Goal: Task Accomplishment & Management: Manage account settings

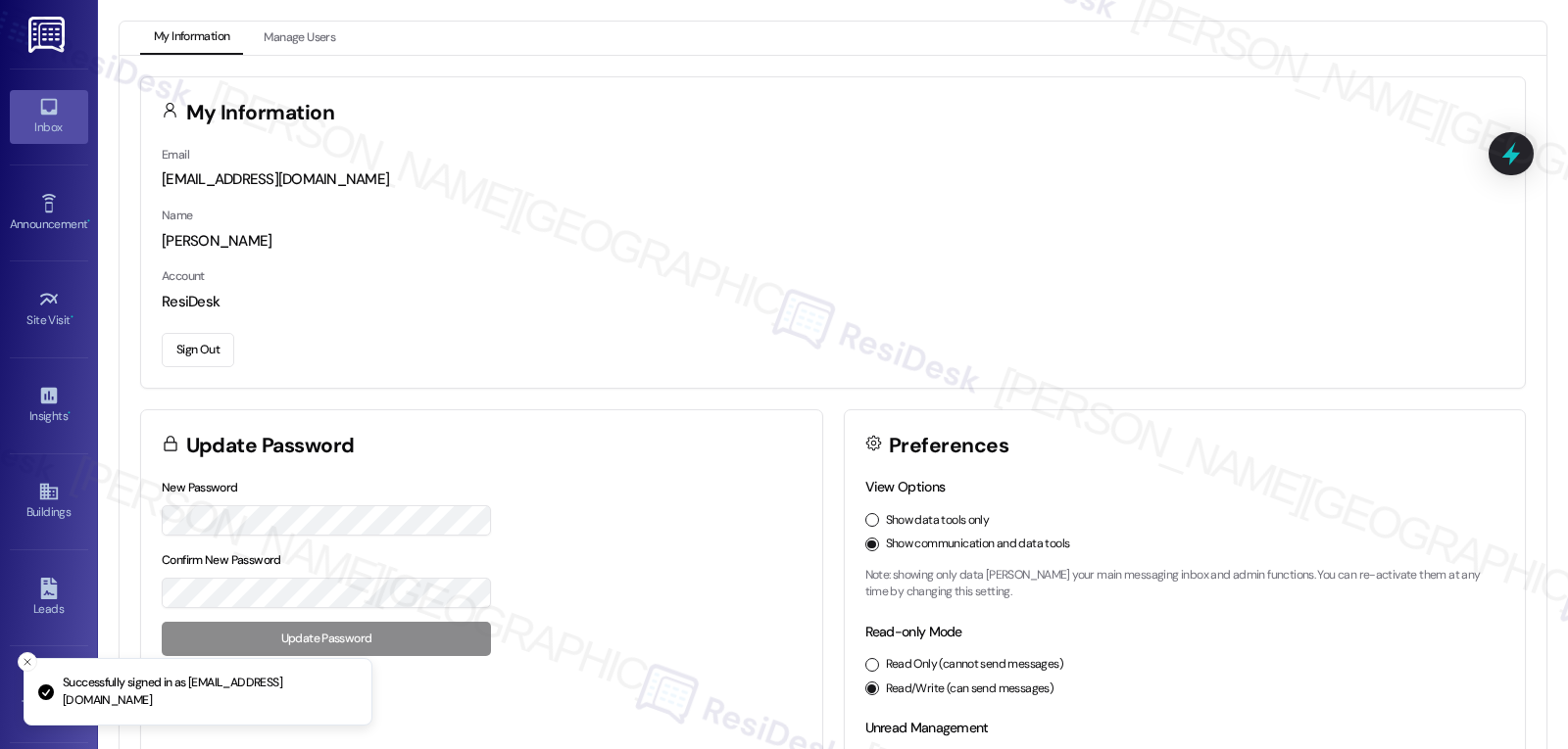
click at [40, 113] on icon at bounding box center [48, 107] width 17 height 17
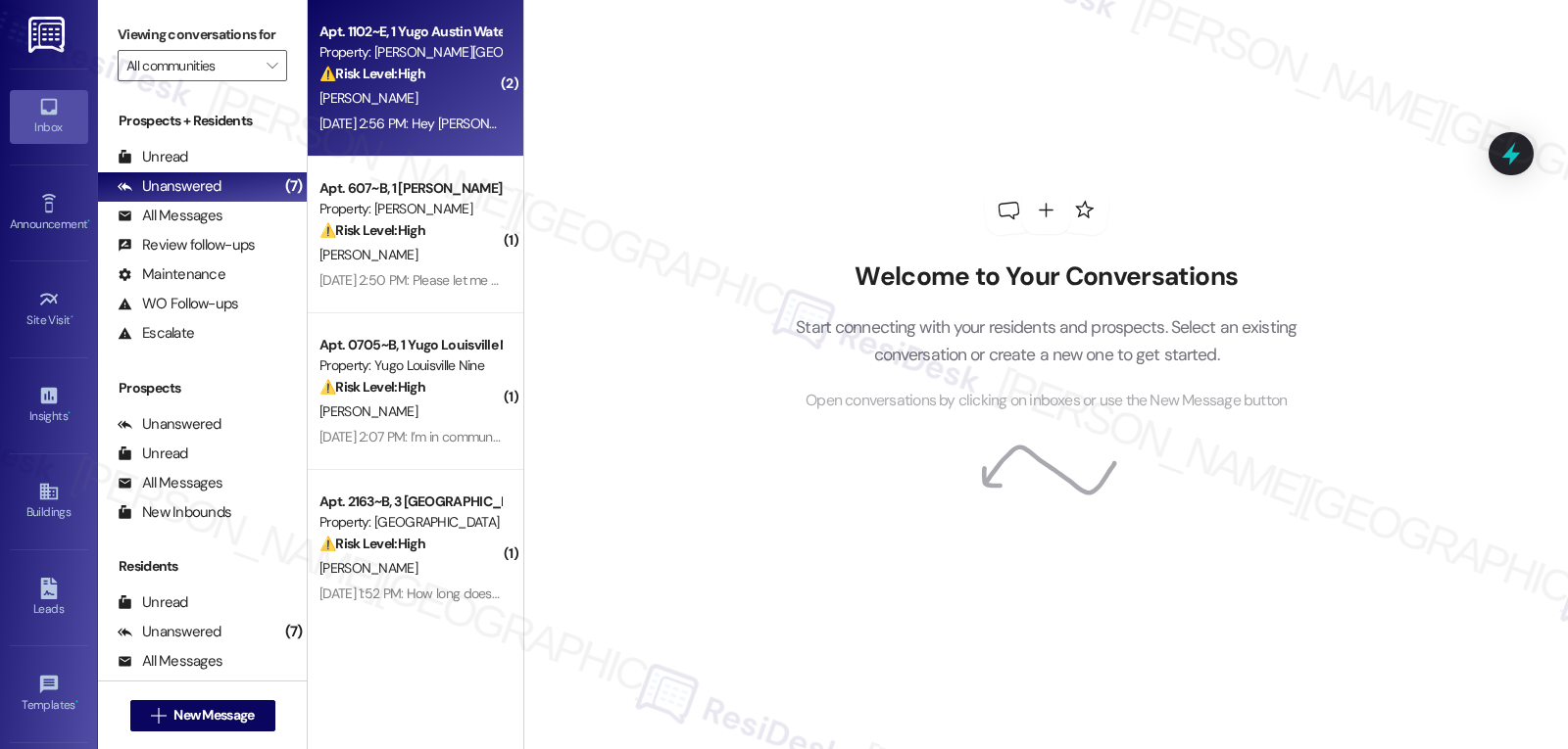
click at [404, 105] on div "[PERSON_NAME]" at bounding box center [409, 98] width 186 height 25
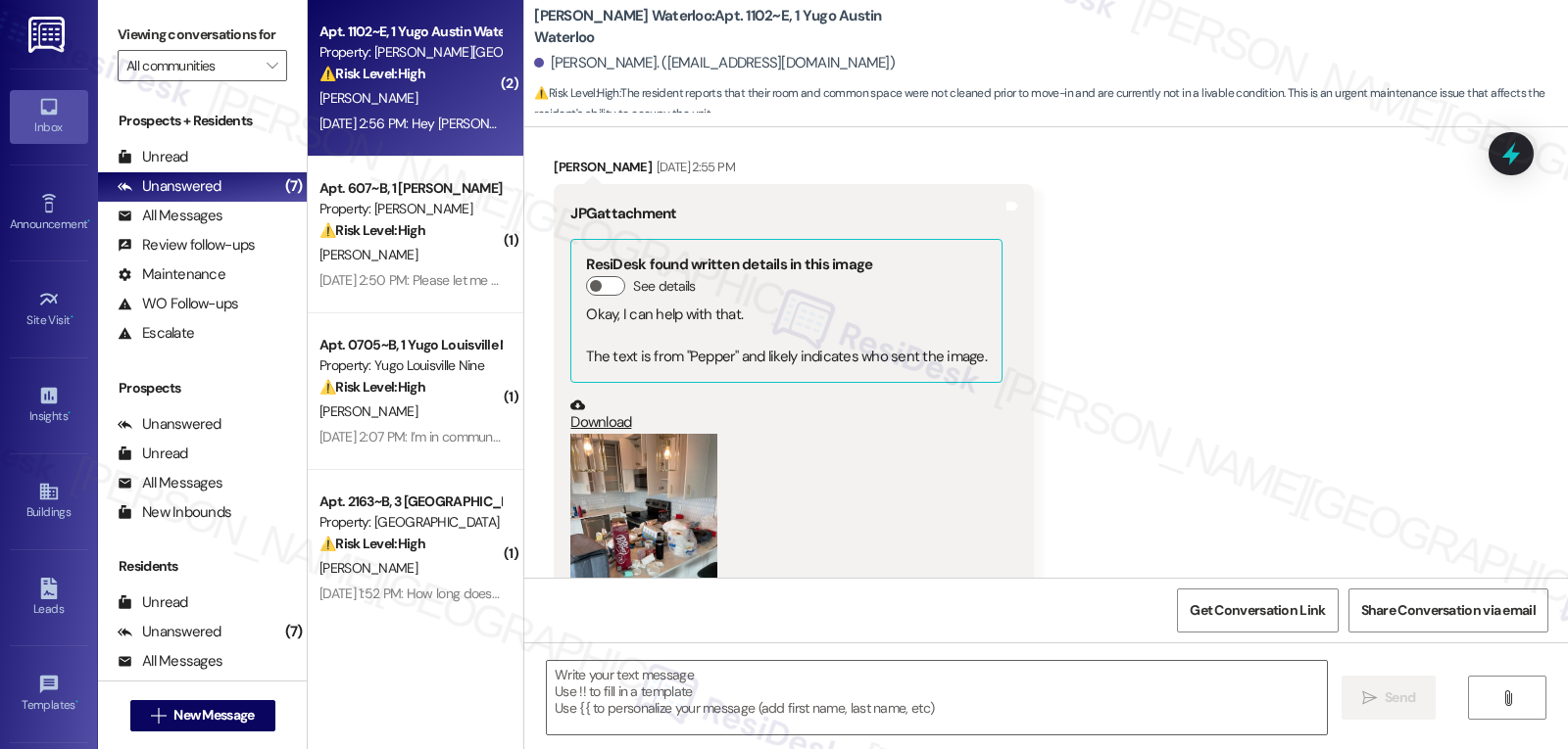
type textarea "Fetching suggested responses. Please feel free to read through the conversation…"
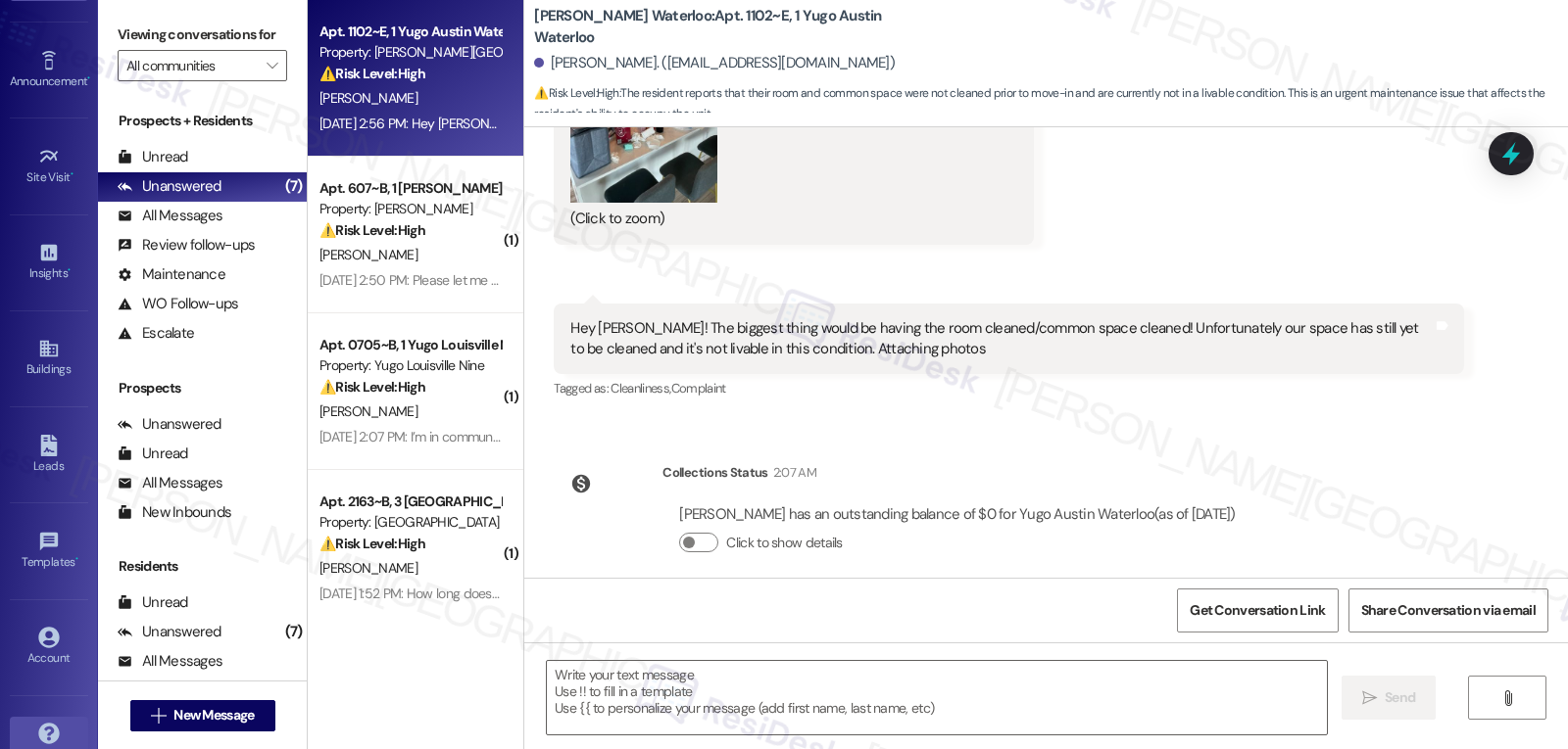
scroll to position [186, 0]
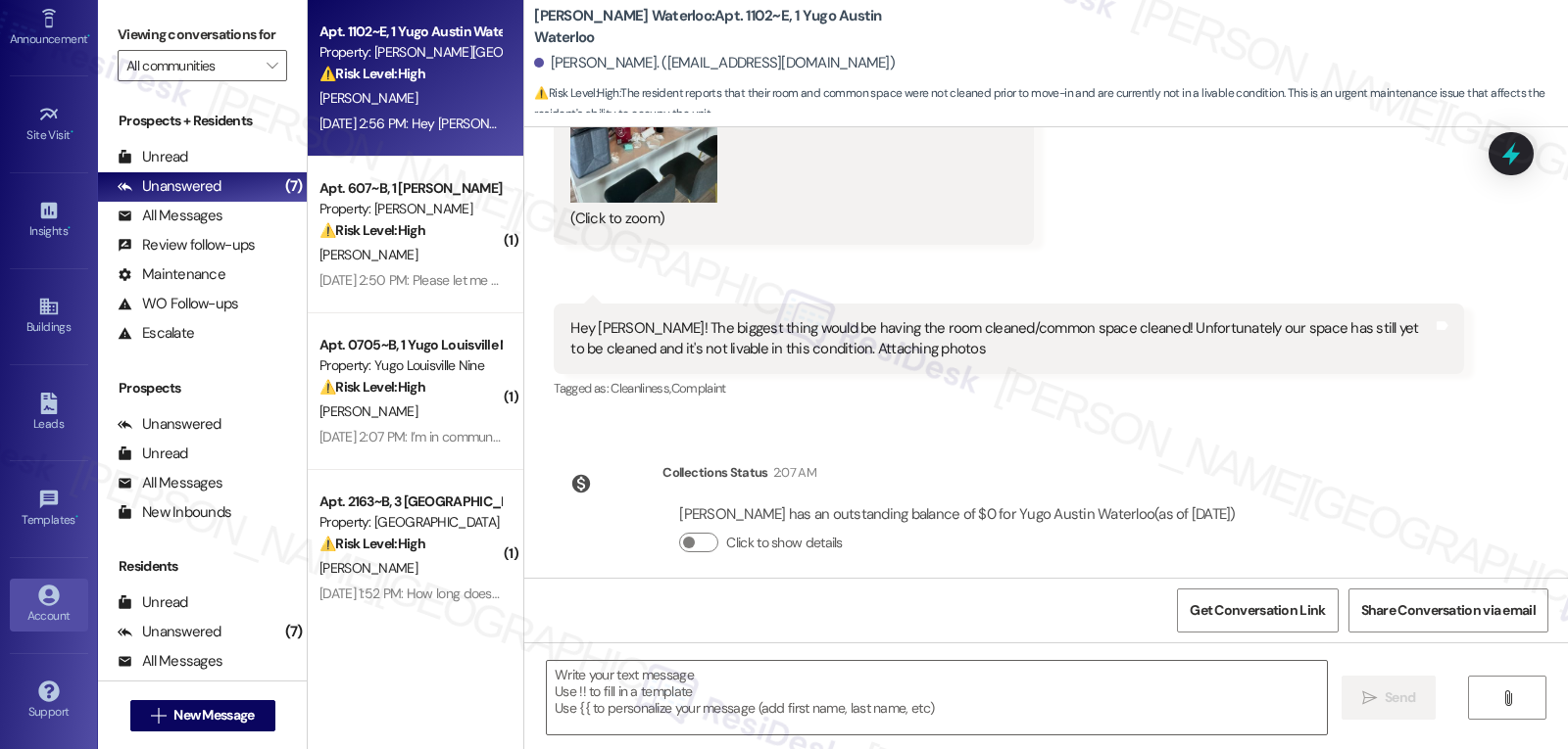
click at [14, 611] on div "Account" at bounding box center [49, 616] width 98 height 20
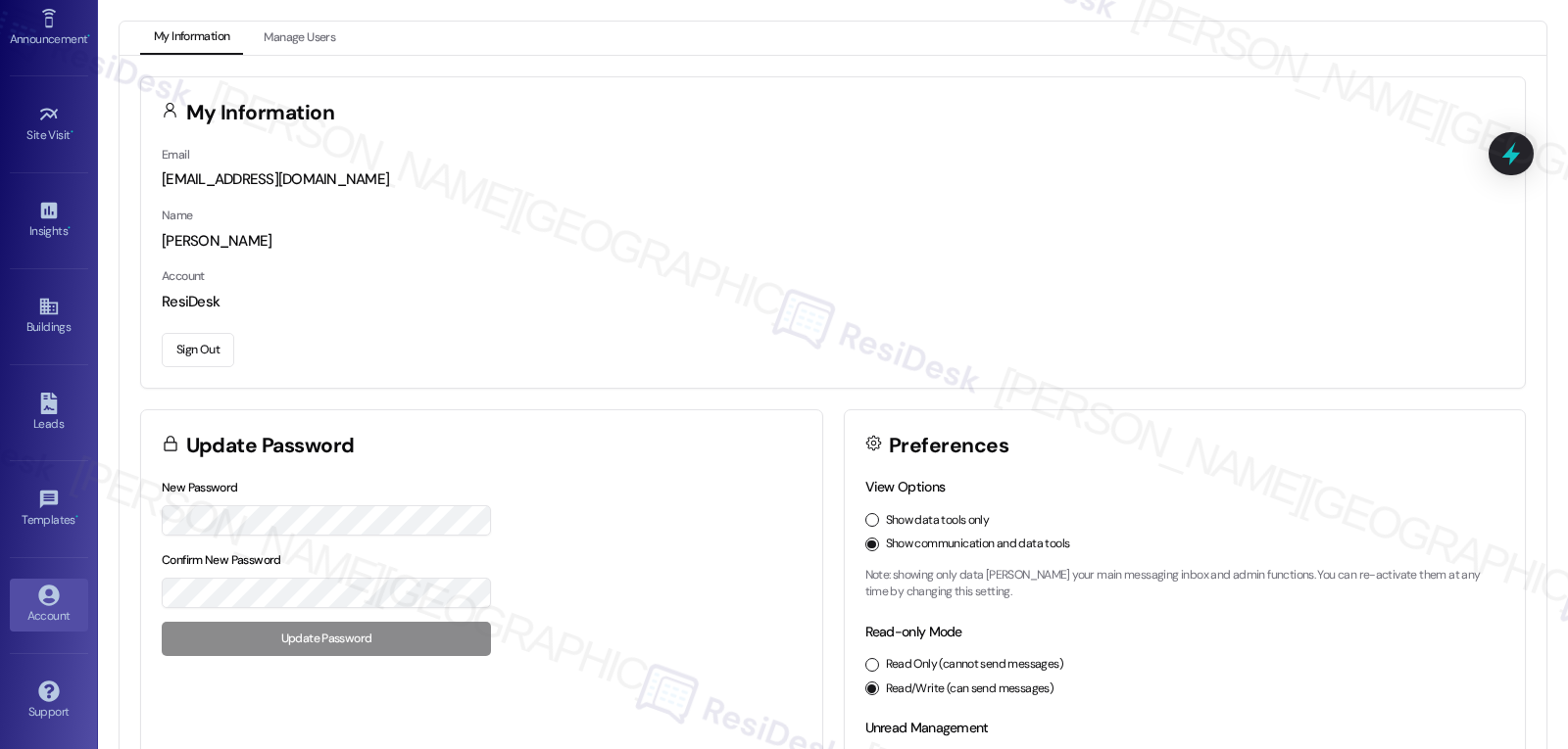
click at [202, 353] on button "Sign Out" at bounding box center [198, 349] width 73 height 34
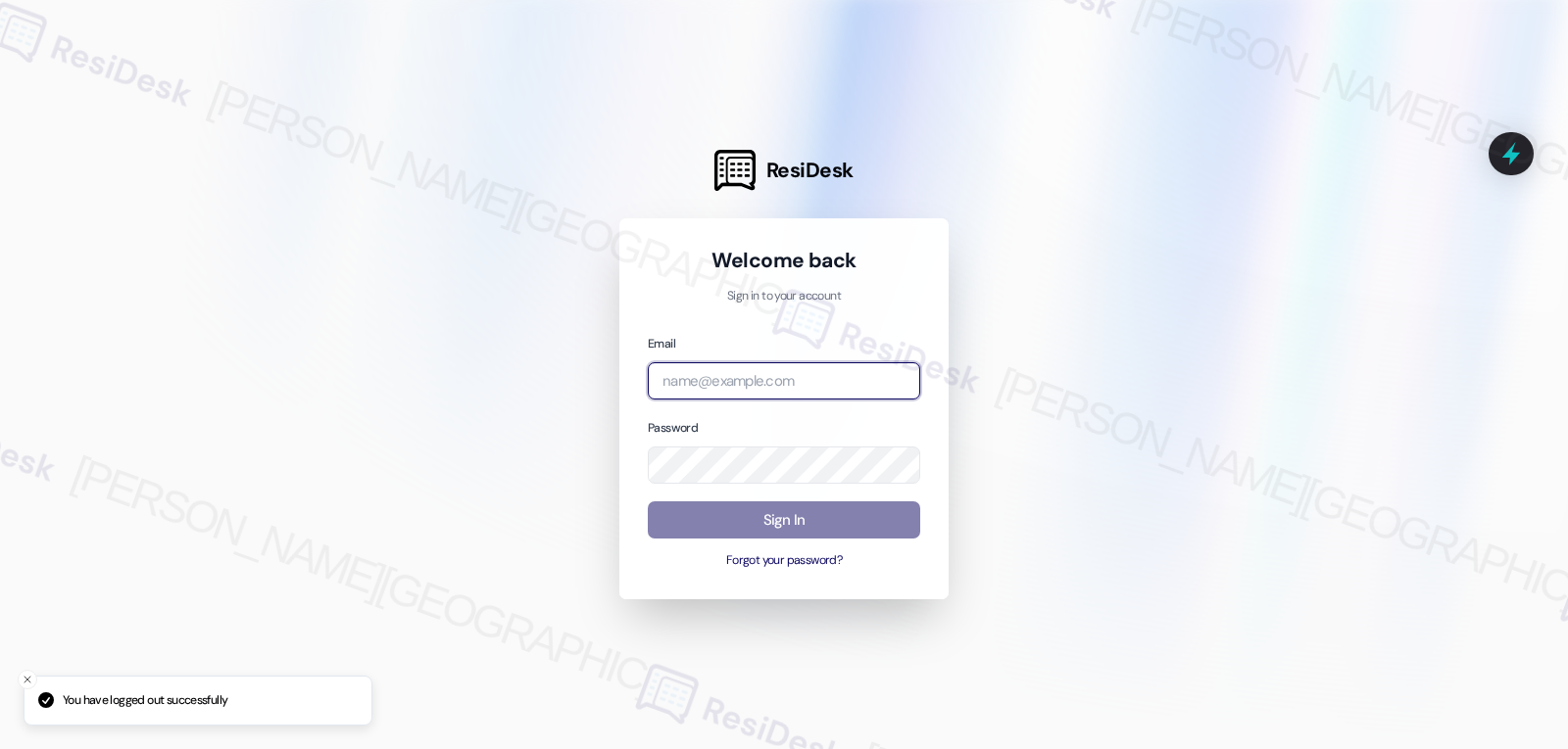
click at [847, 369] on input "email" at bounding box center [784, 381] width 272 height 38
click at [816, 382] on input "email" at bounding box center [784, 381] width 272 height 38
paste input "automated-surveys-archway_equities-jomar.punay@archway_[DOMAIN_NAME]"
type input "automated-surveys-archway_equities-jomar.punay@archway_[DOMAIN_NAME]"
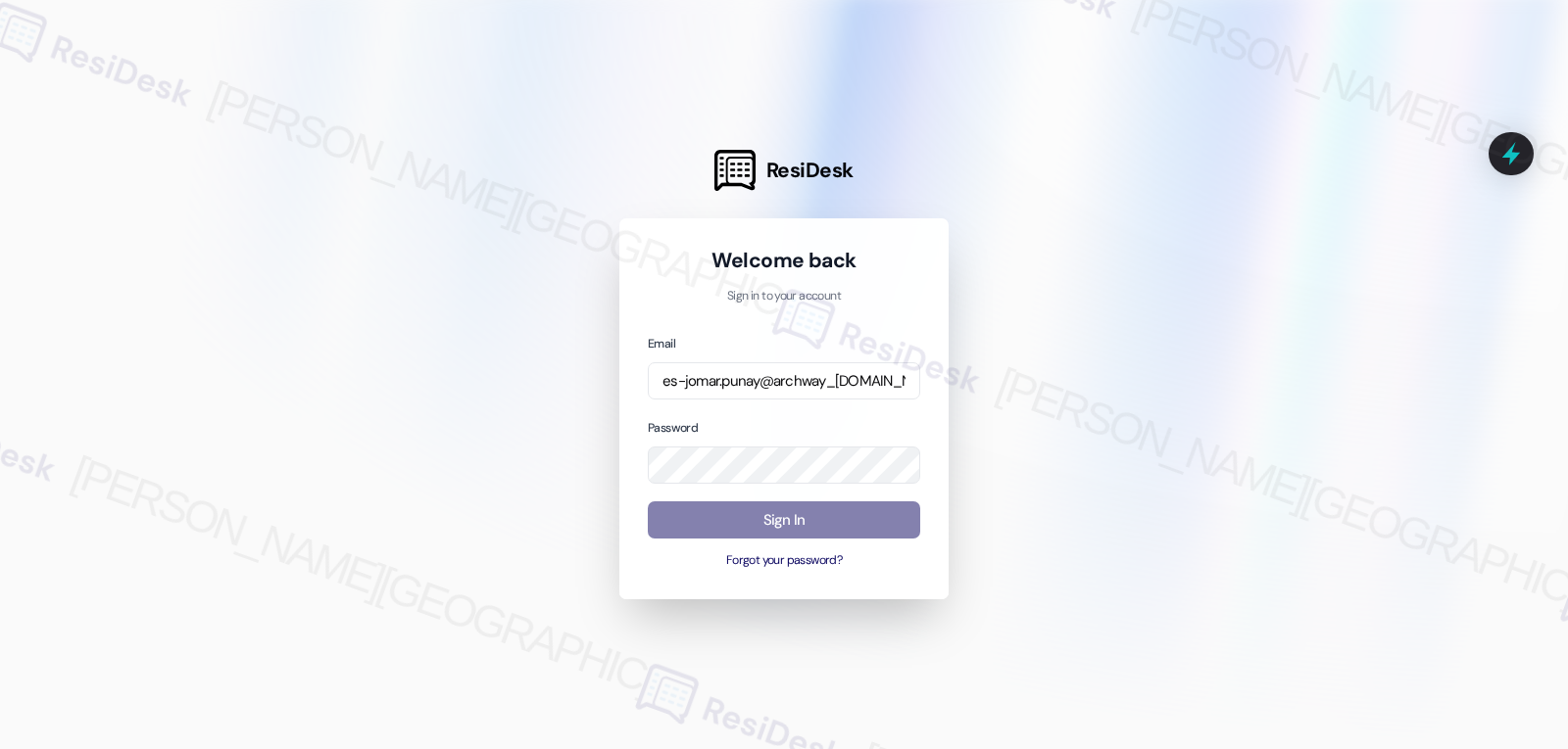
click at [837, 320] on div "Welcome back Sign in to your account Email automated-surveys-archway_equities-j…" at bounding box center [784, 408] width 272 height 324
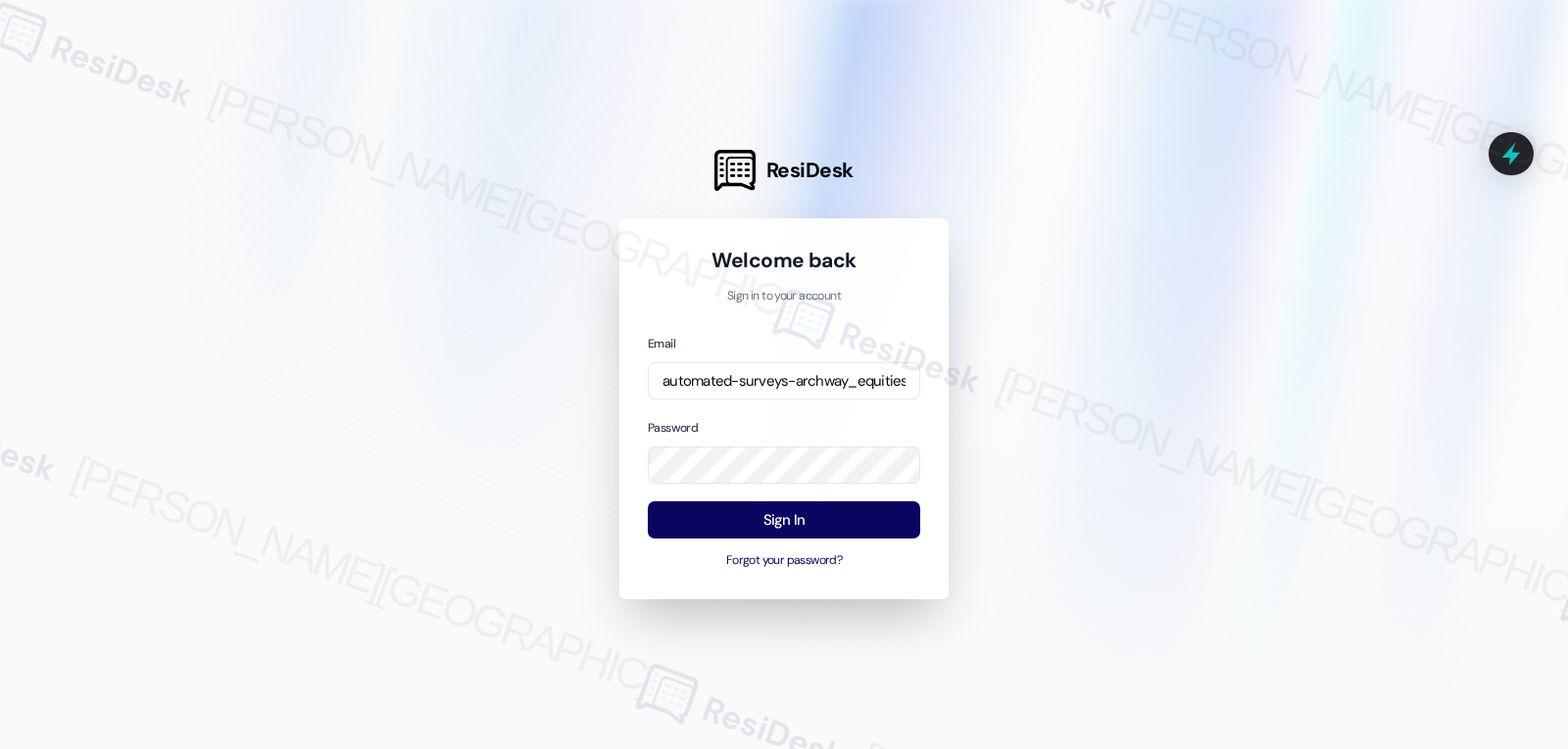
click at [666, 268] on h1 "Welcome back" at bounding box center [784, 260] width 272 height 27
click at [798, 526] on button "Sign In" at bounding box center [784, 520] width 272 height 38
